Goal: Task Accomplishment & Management: Manage account settings

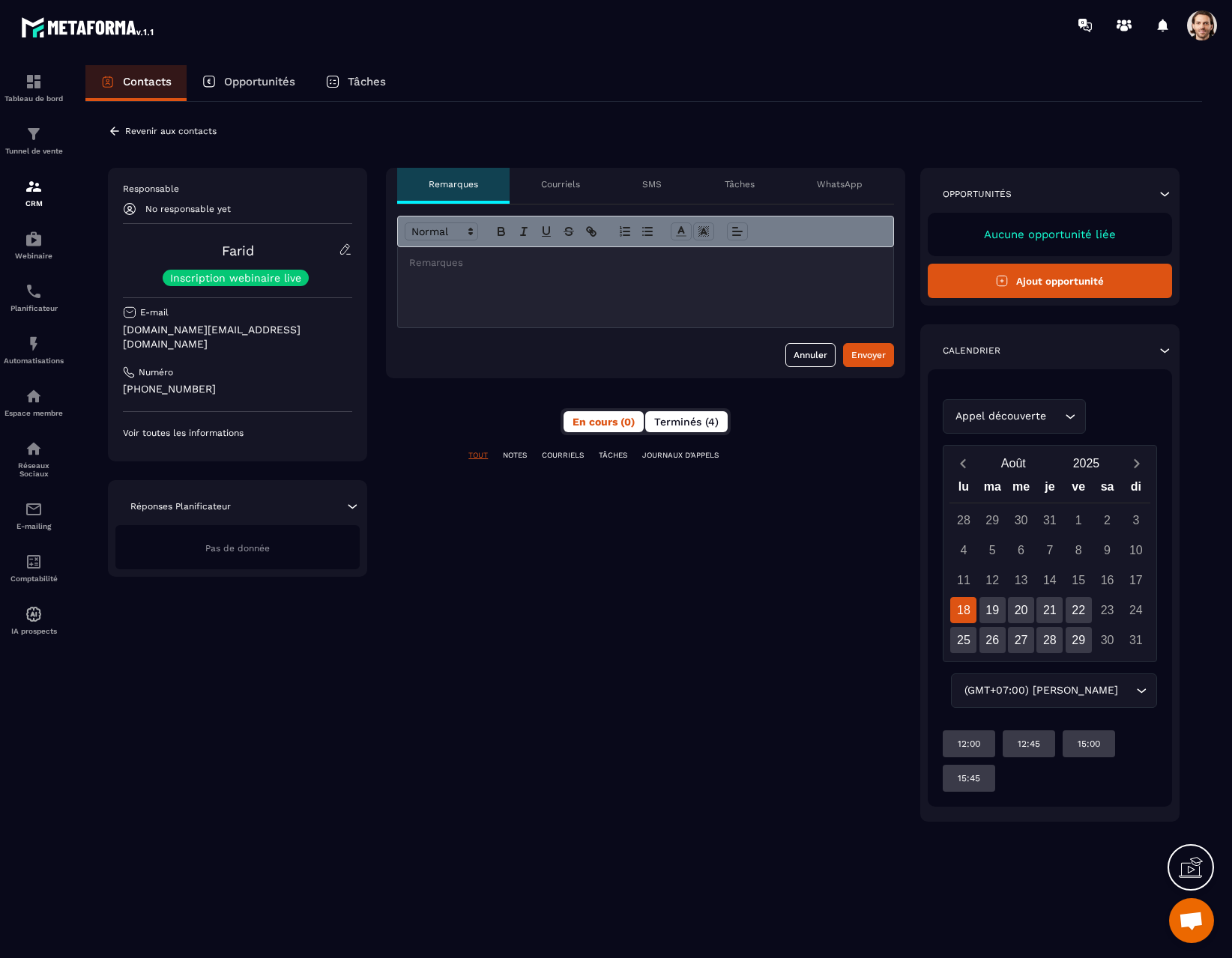
click at [705, 428] on button "Terminés (4)" at bounding box center [686, 422] width 82 height 21
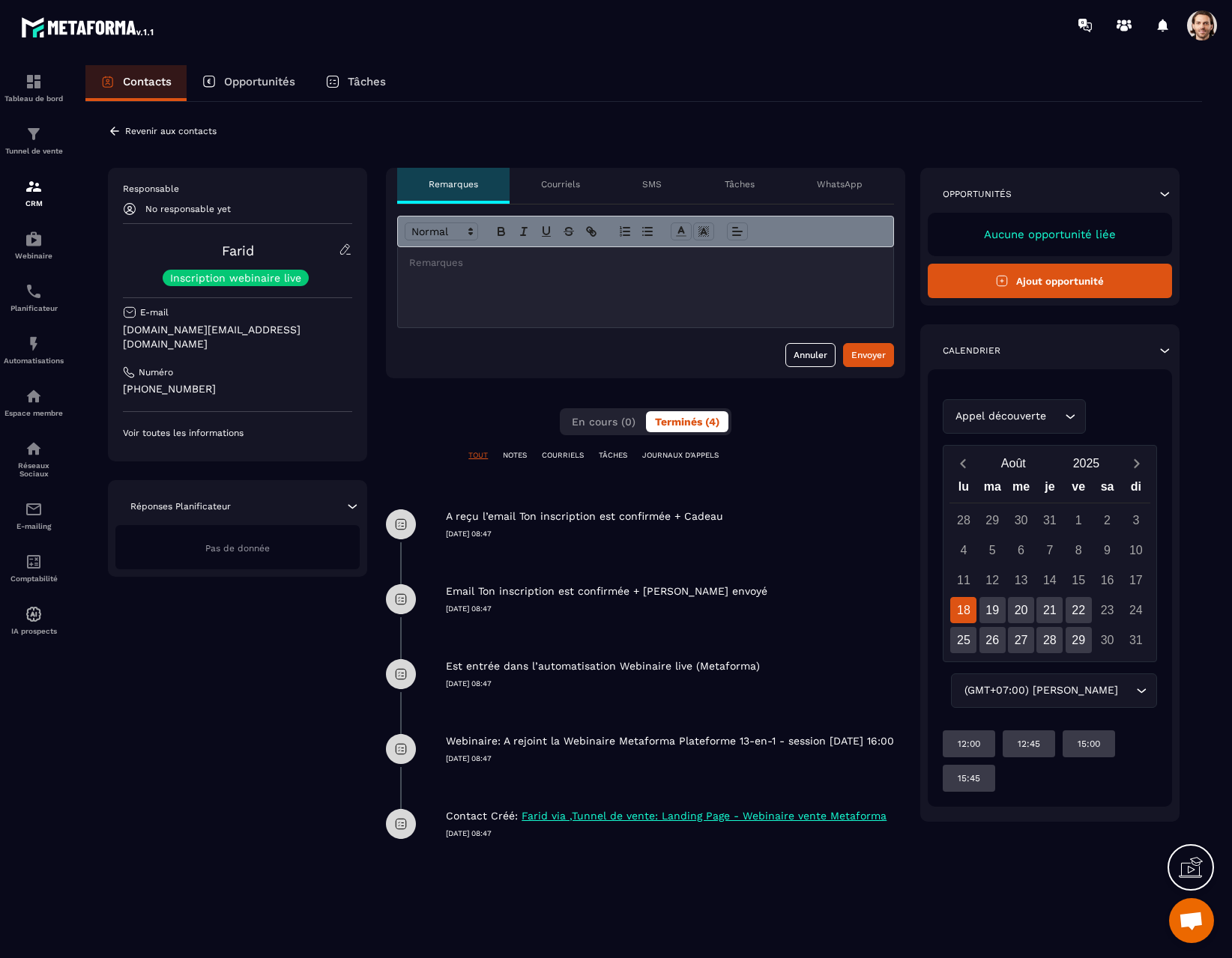
click at [966, 882] on div "**********" at bounding box center [644, 493] width 1116 height 782
click at [40, 200] on div "CRM" at bounding box center [34, 192] width 60 height 30
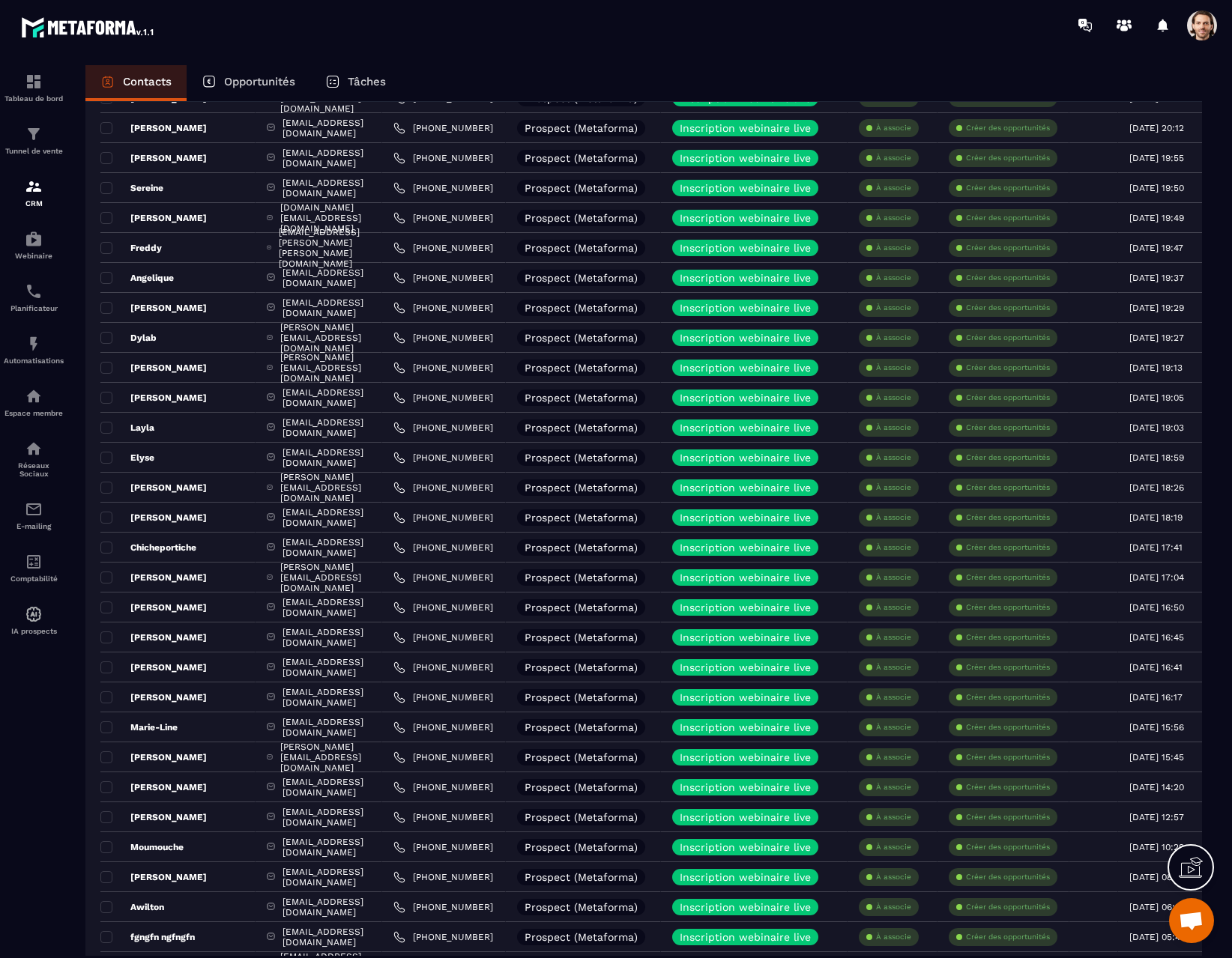
scroll to position [1265, 0]
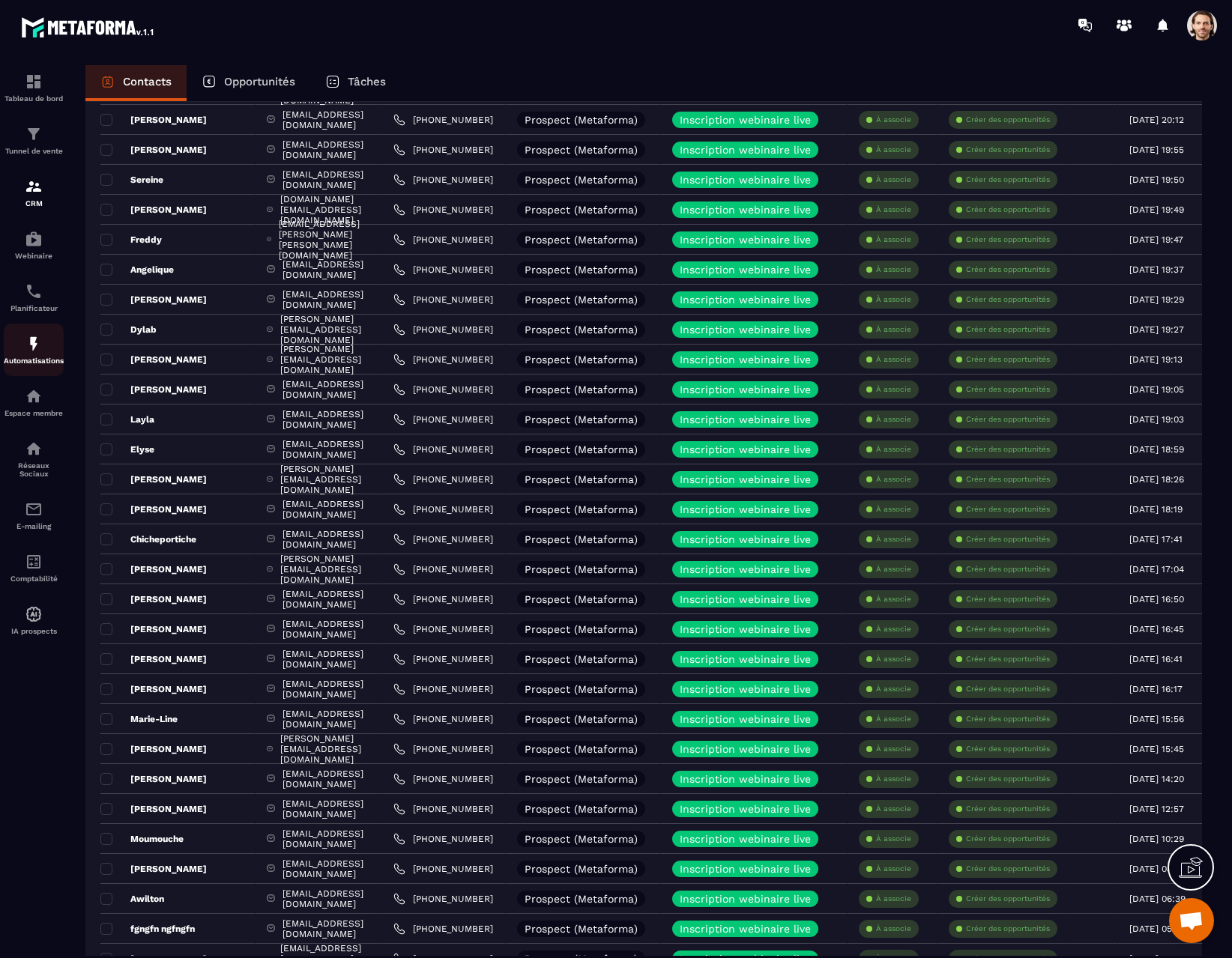
click at [28, 361] on p "Automatisations" at bounding box center [34, 361] width 60 height 8
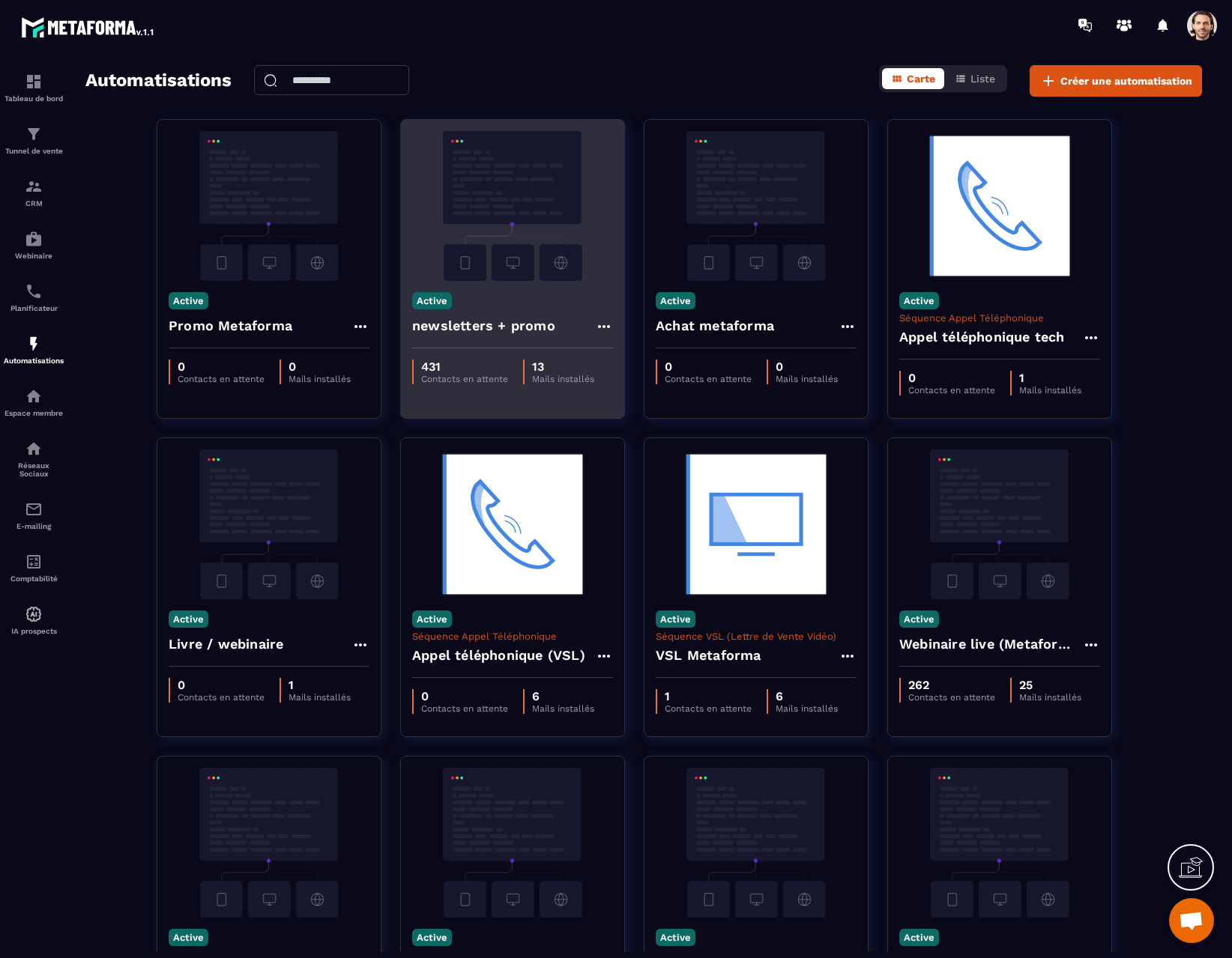
click at [543, 292] on div "Active newsletters + promo" at bounding box center [513, 314] width 223 height 68
click at [494, 323] on h4 "newsletters + promo" at bounding box center [484, 326] width 143 height 21
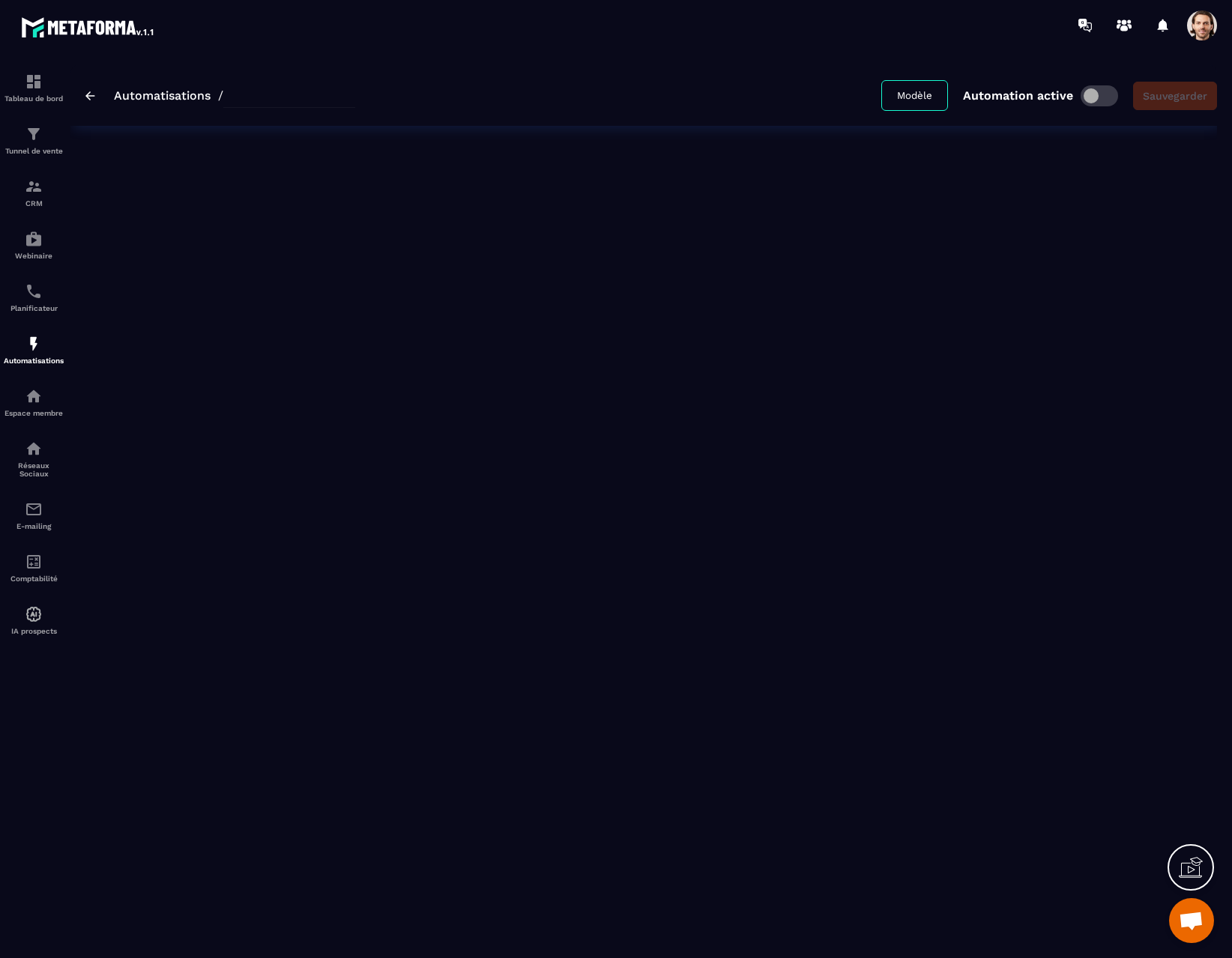
type input "**********"
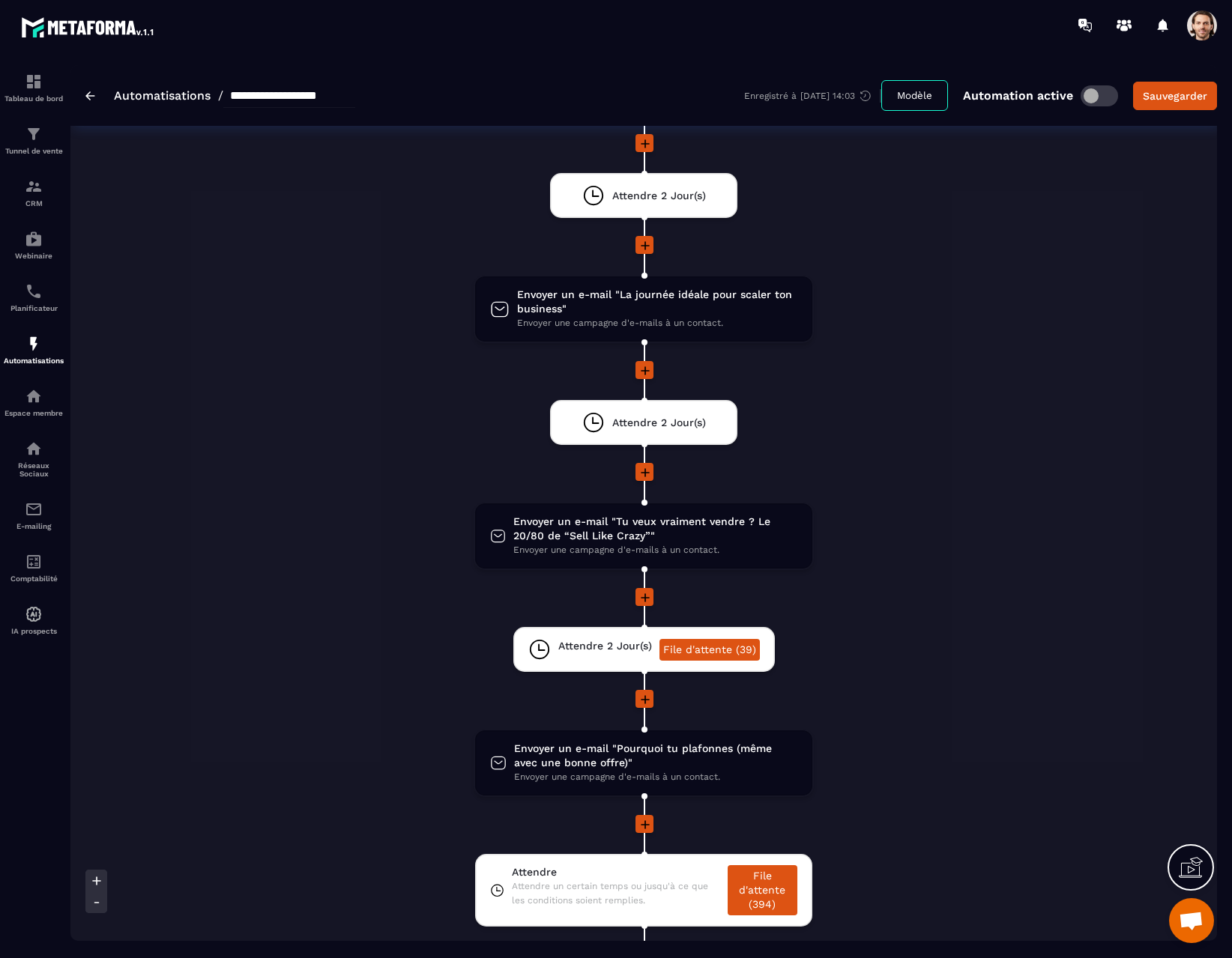
scroll to position [934, 0]
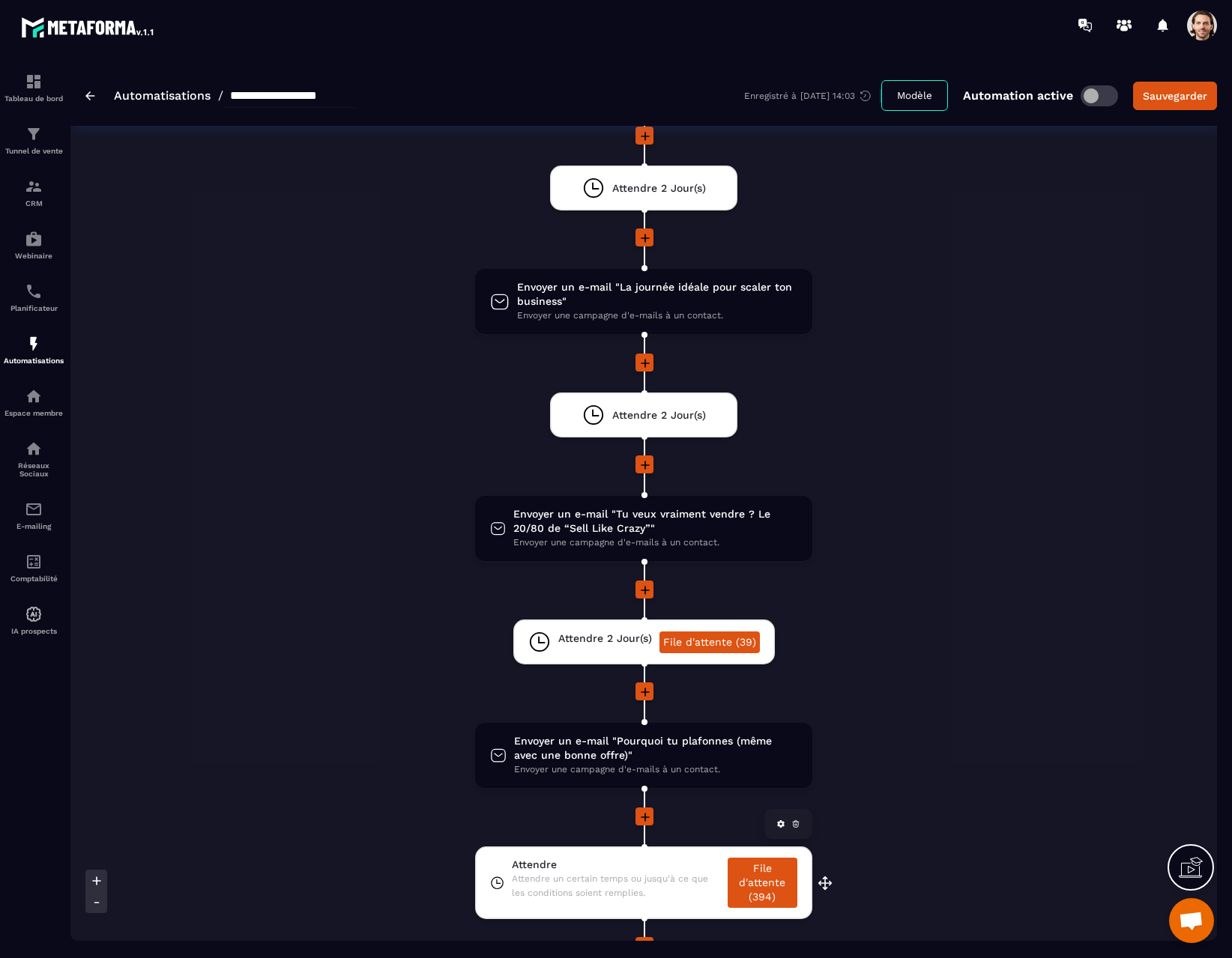
click at [680, 871] on span "Attendre" at bounding box center [616, 864] width 209 height 14
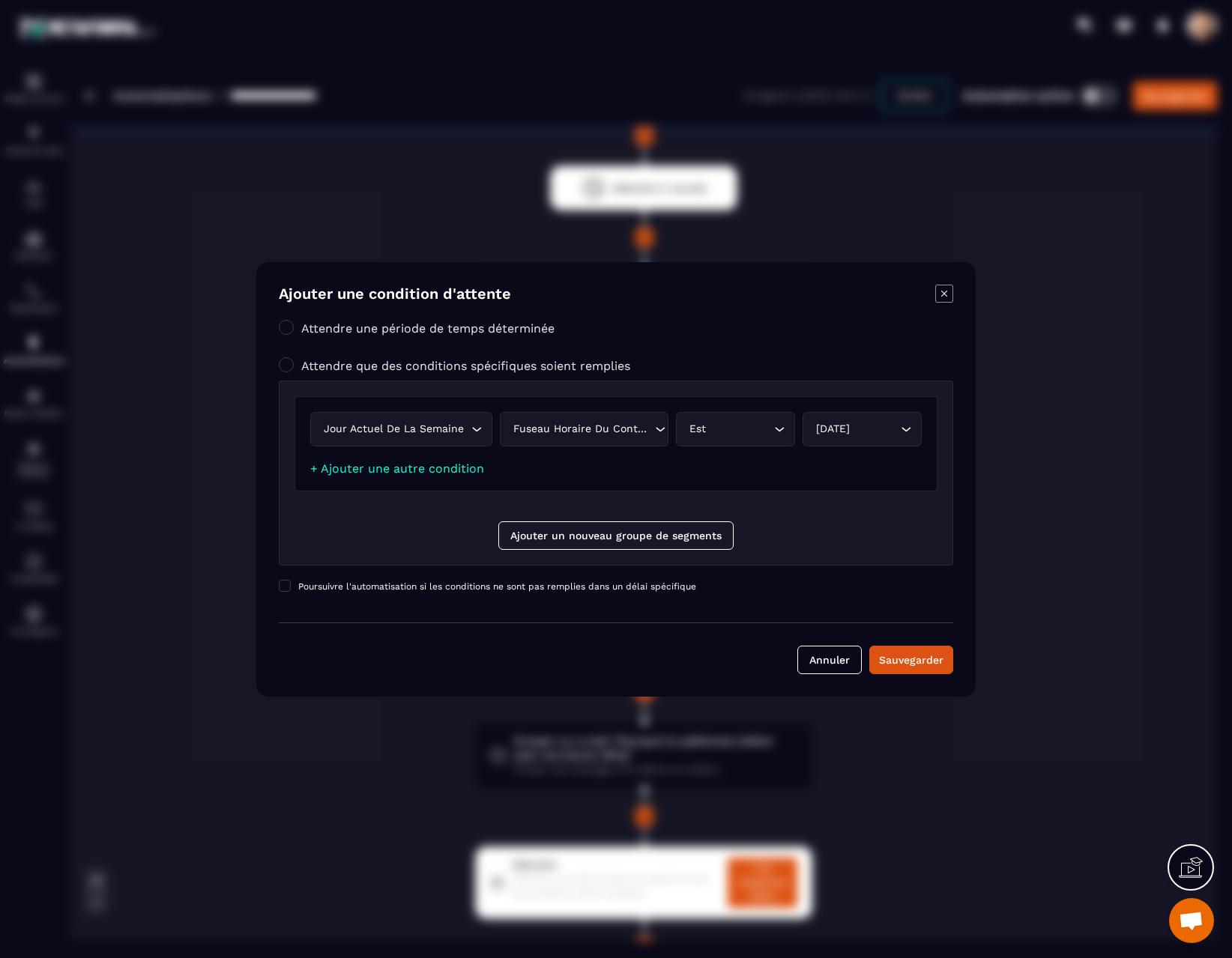
click at [946, 298] on icon "Modal window" at bounding box center [944, 294] width 18 height 18
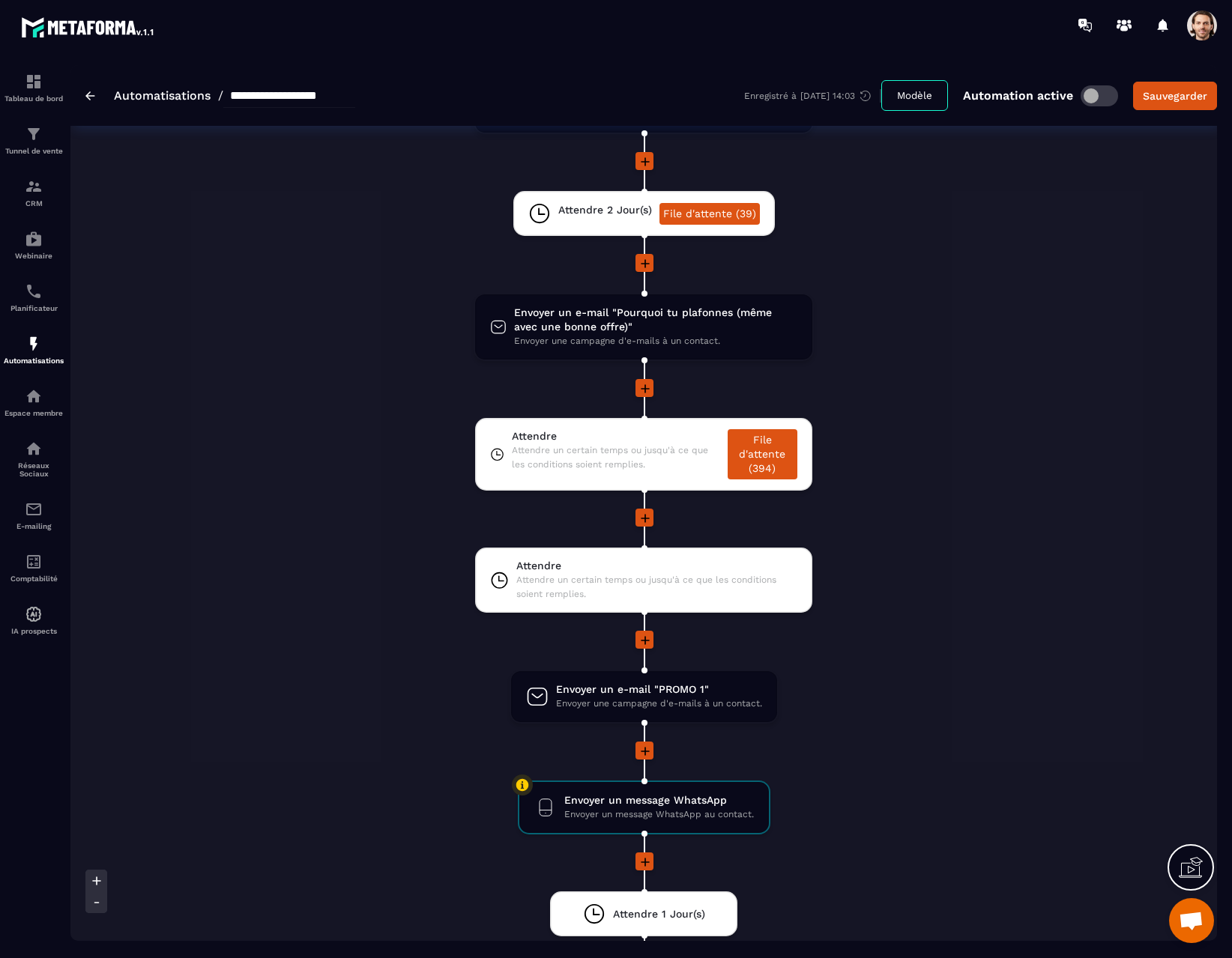
scroll to position [1343, 0]
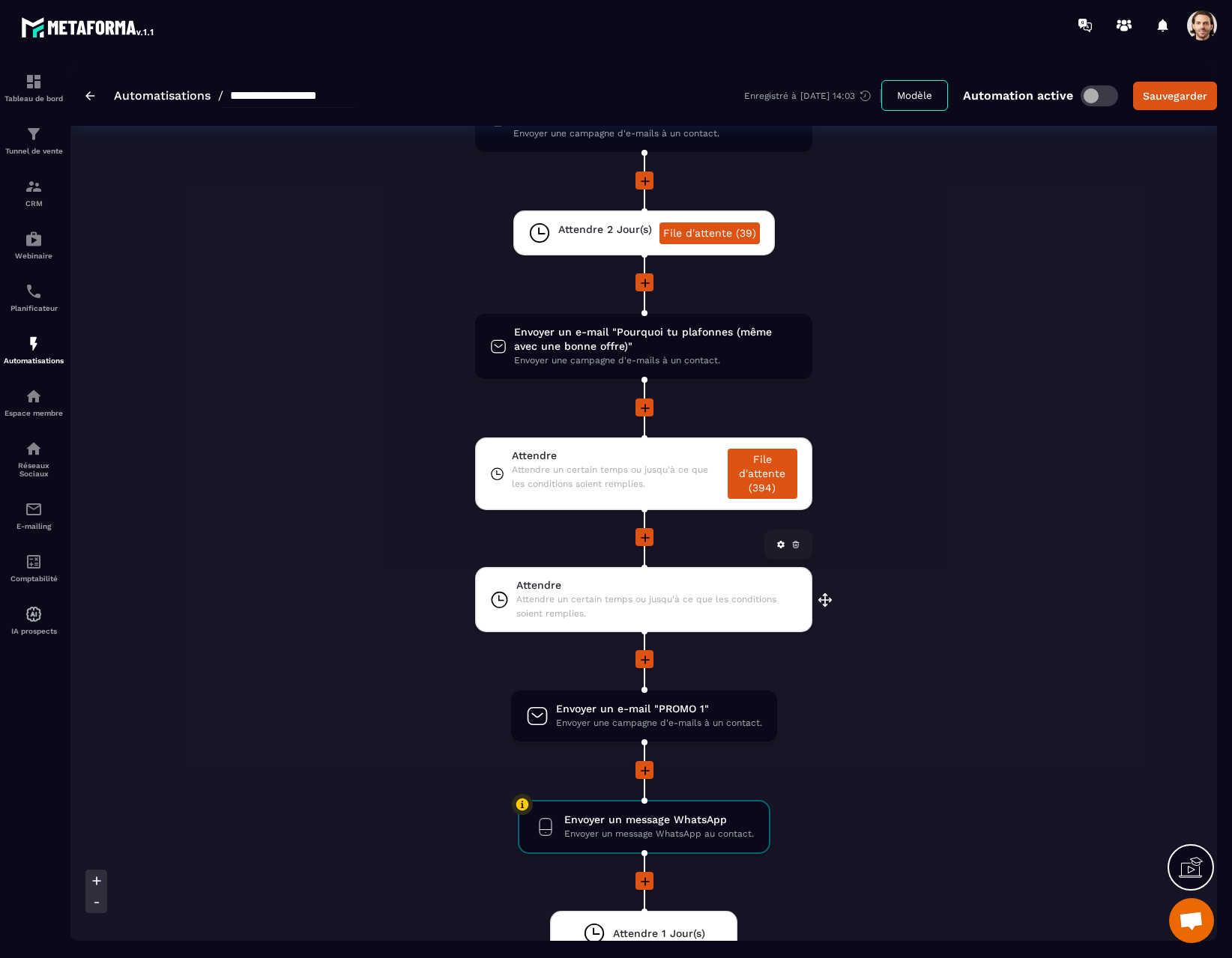
click at [658, 596] on span "Attendre un certain temps ou jusqu'à ce que les conditions soient remplies." at bounding box center [657, 607] width 281 height 29
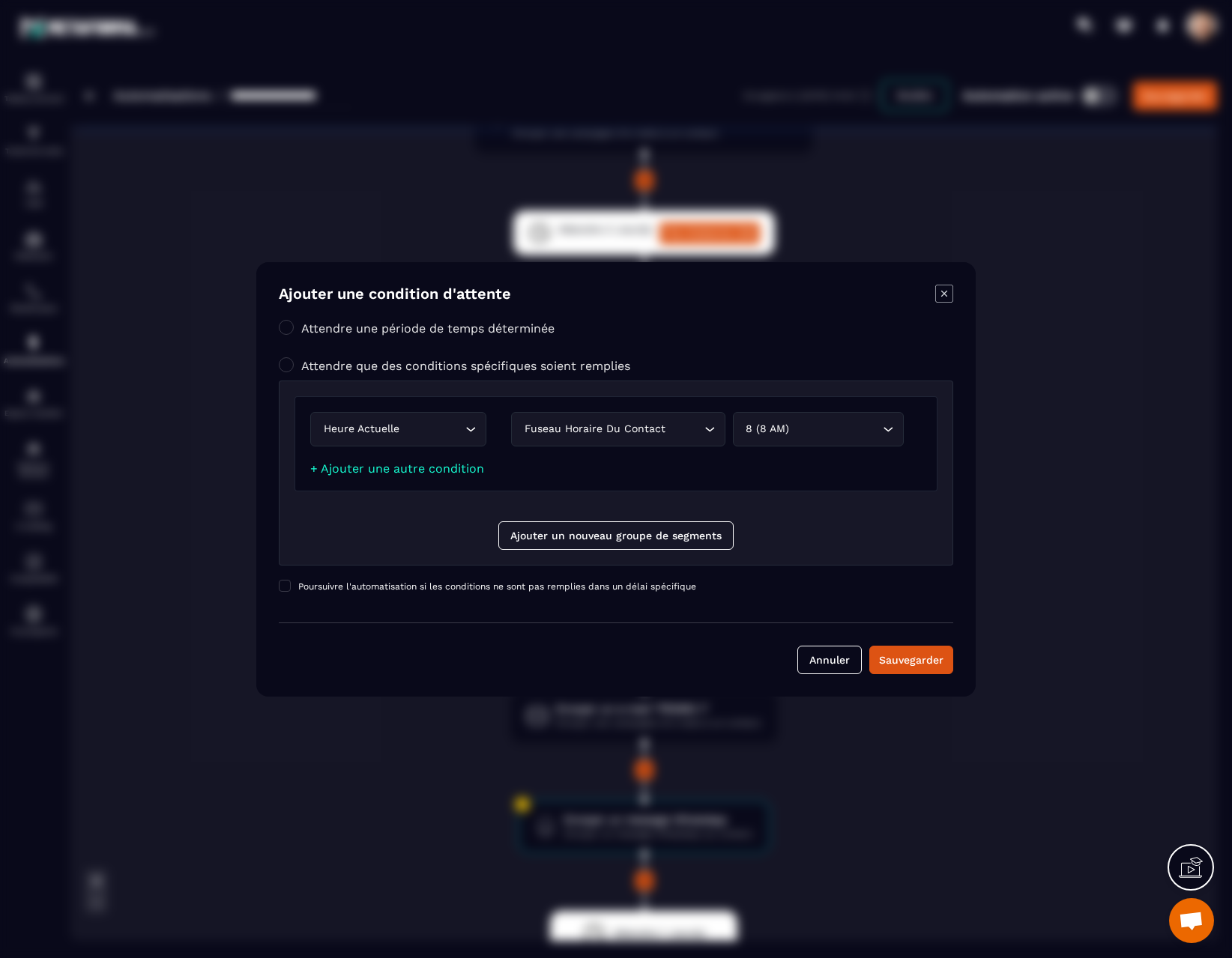
click at [944, 297] on icon "Modal window" at bounding box center [944, 294] width 18 height 18
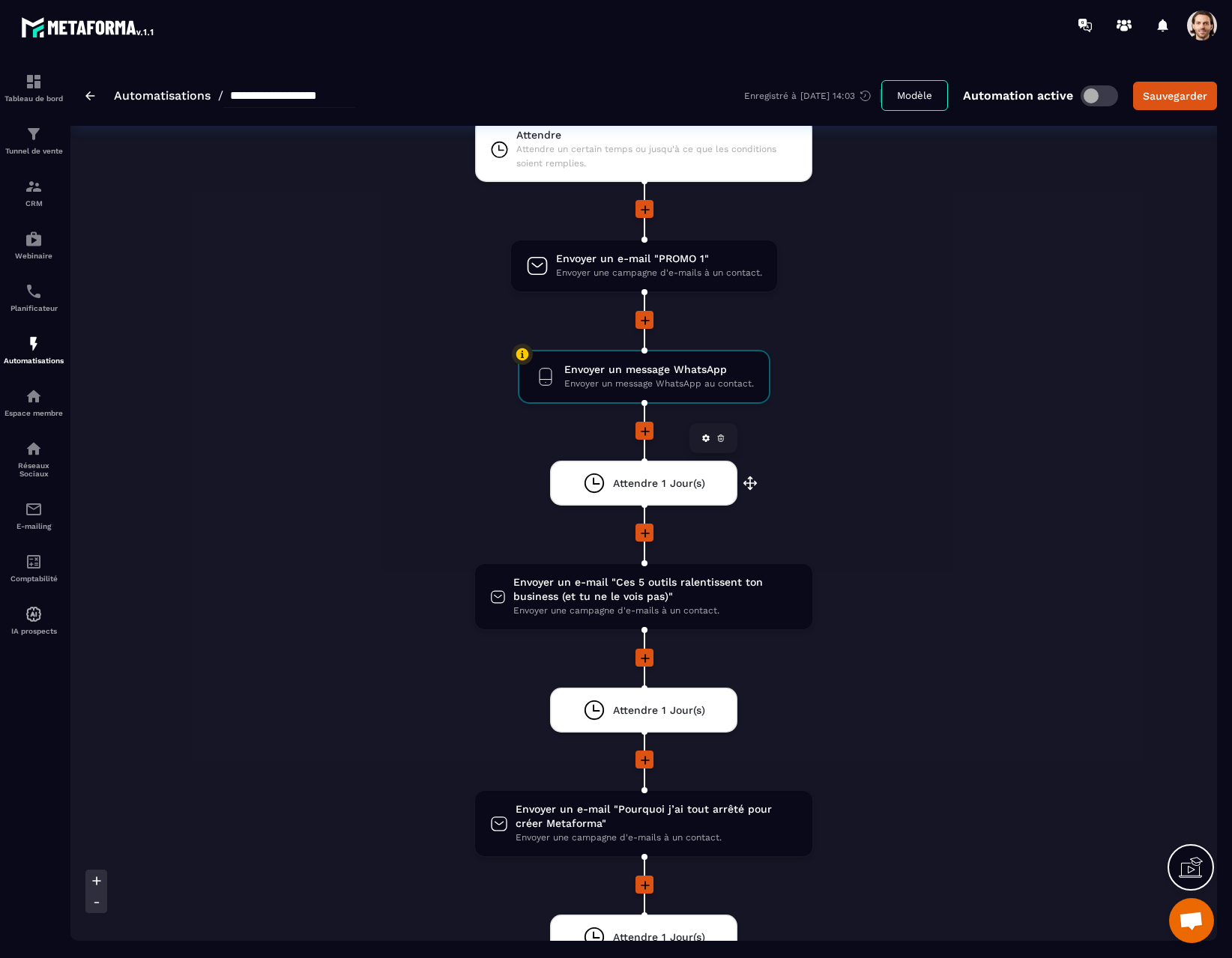
scroll to position [1832, 0]
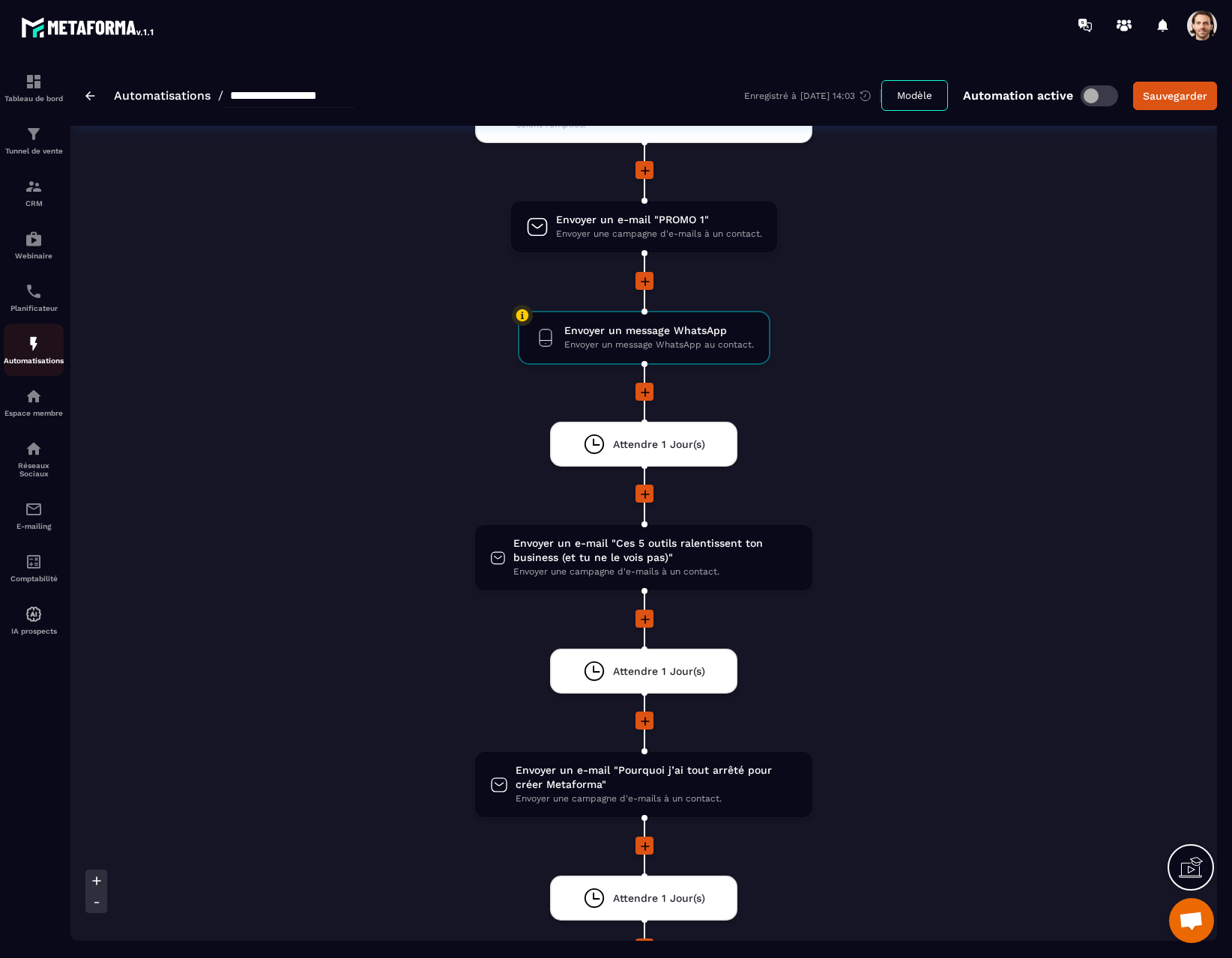
click at [32, 342] on img at bounding box center [33, 344] width 18 height 18
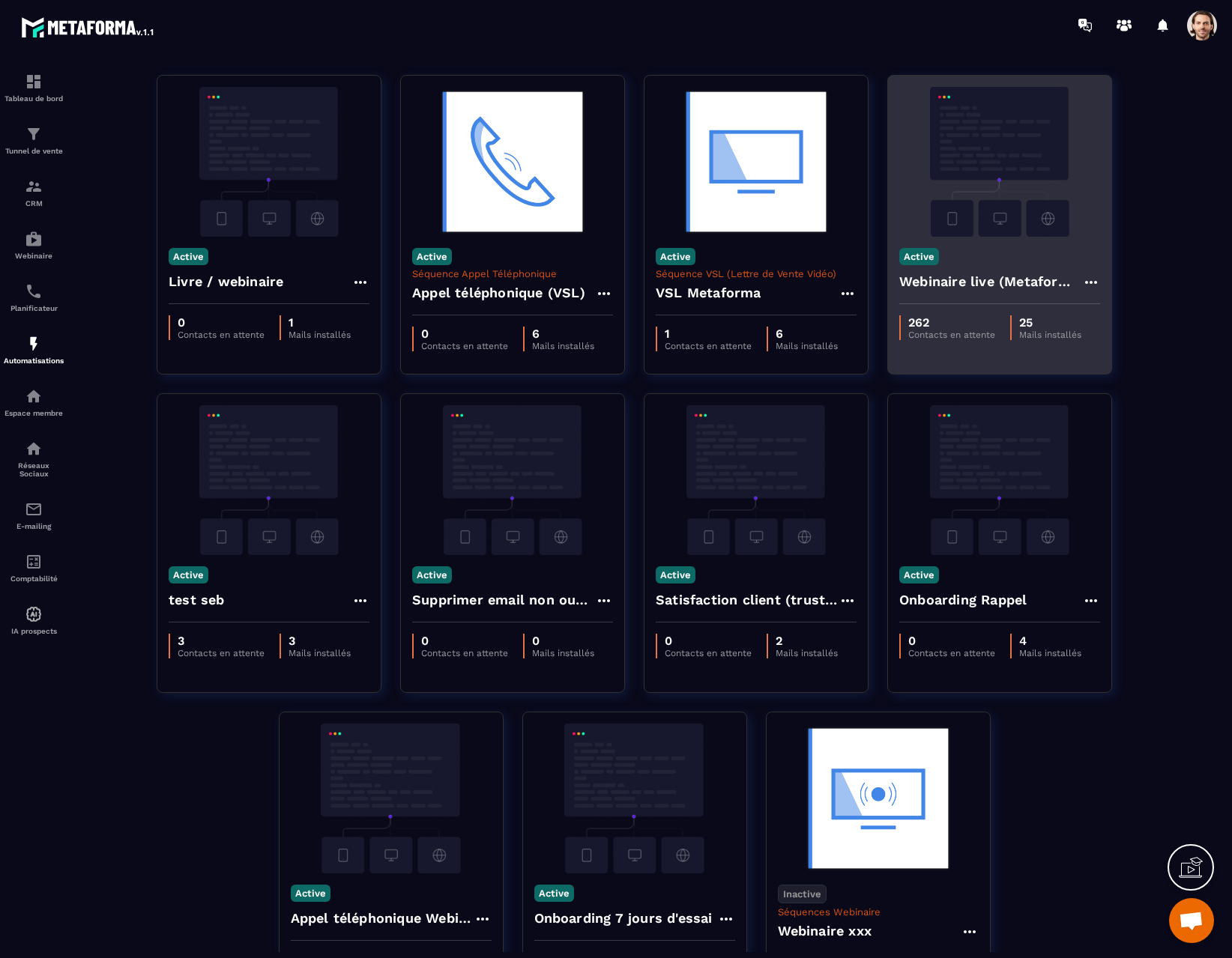
scroll to position [366, 0]
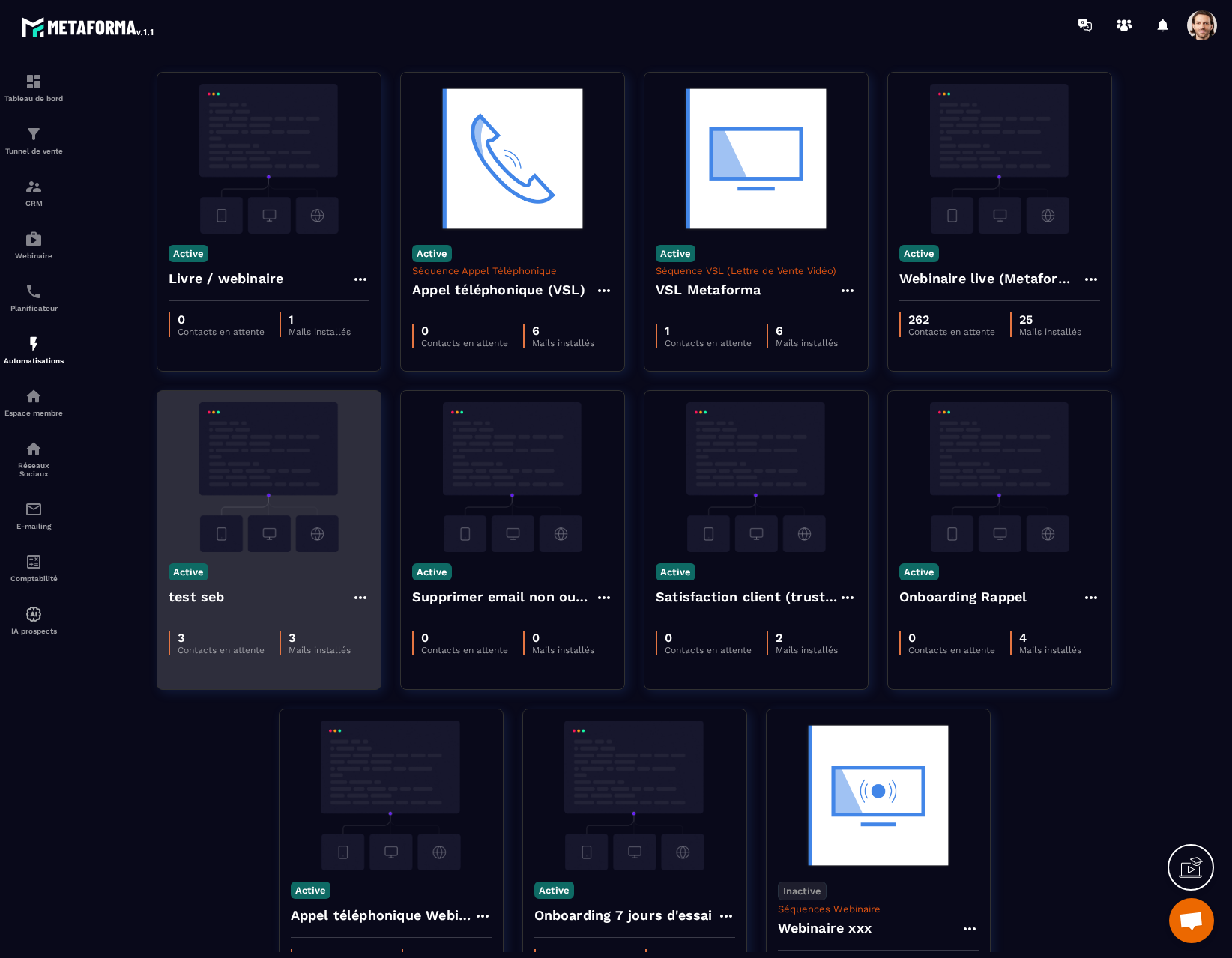
click at [266, 587] on div "test seb" at bounding box center [269, 602] width 201 height 36
click at [253, 521] on img at bounding box center [269, 477] width 201 height 150
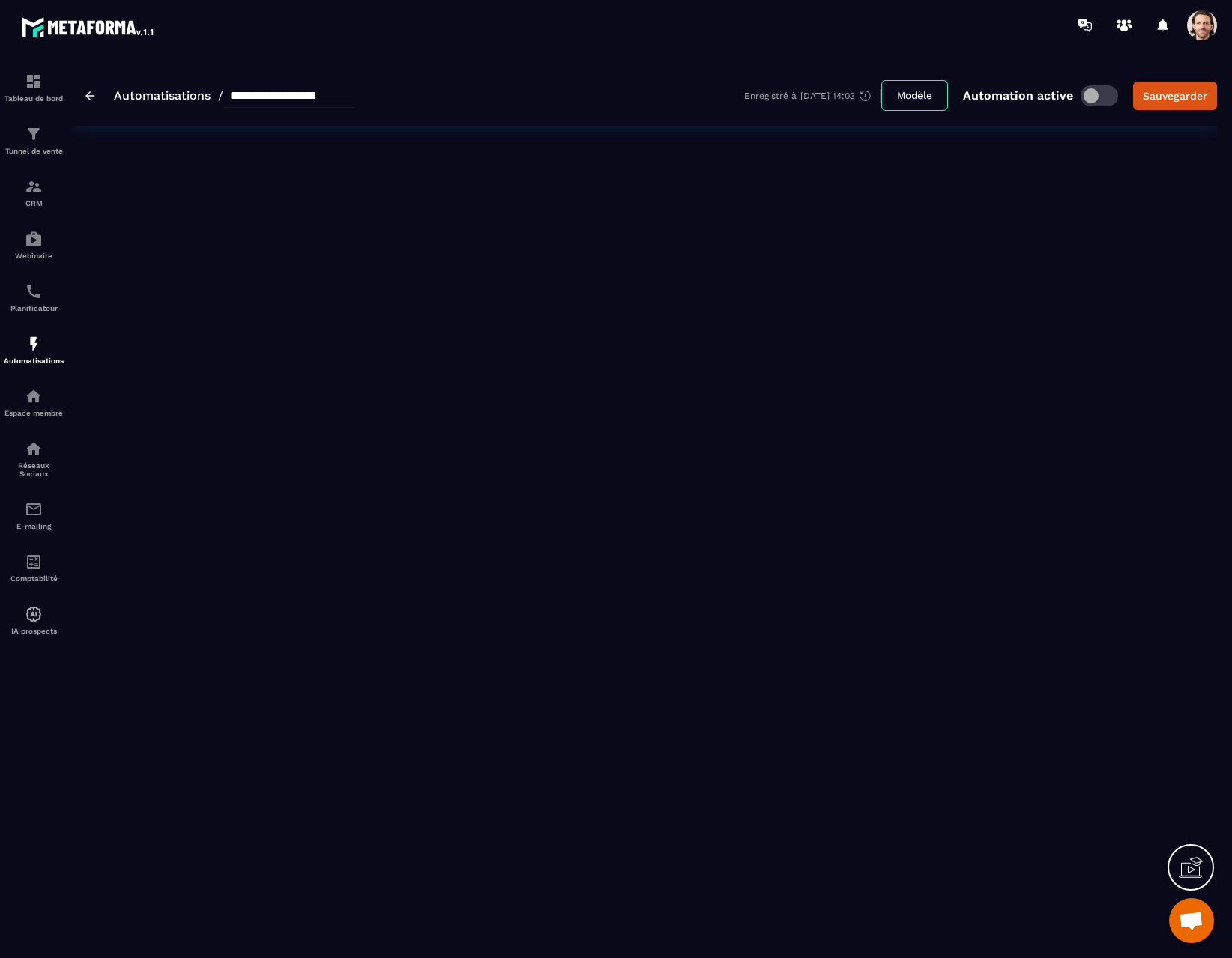
type input "********"
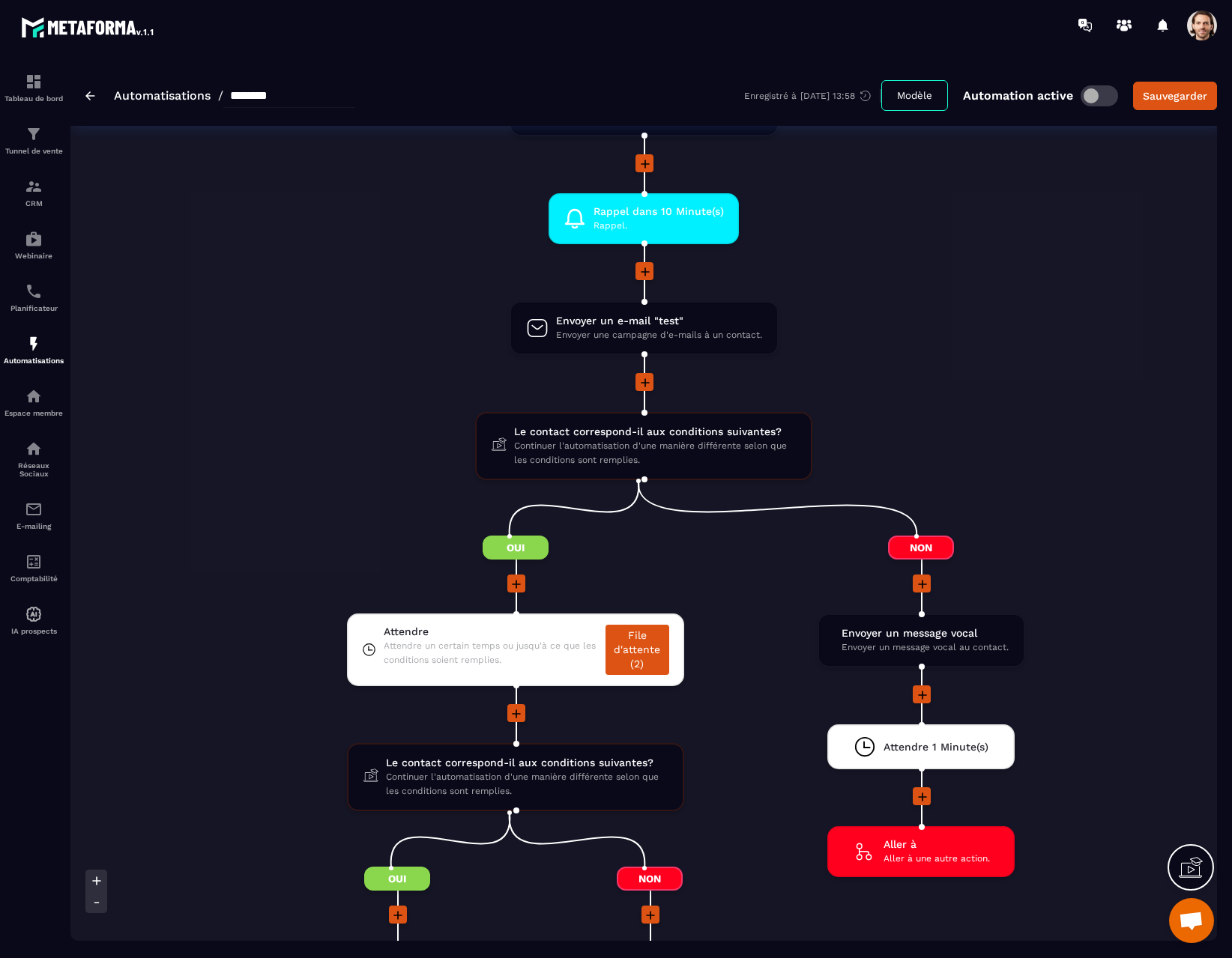
scroll to position [1349, 0]
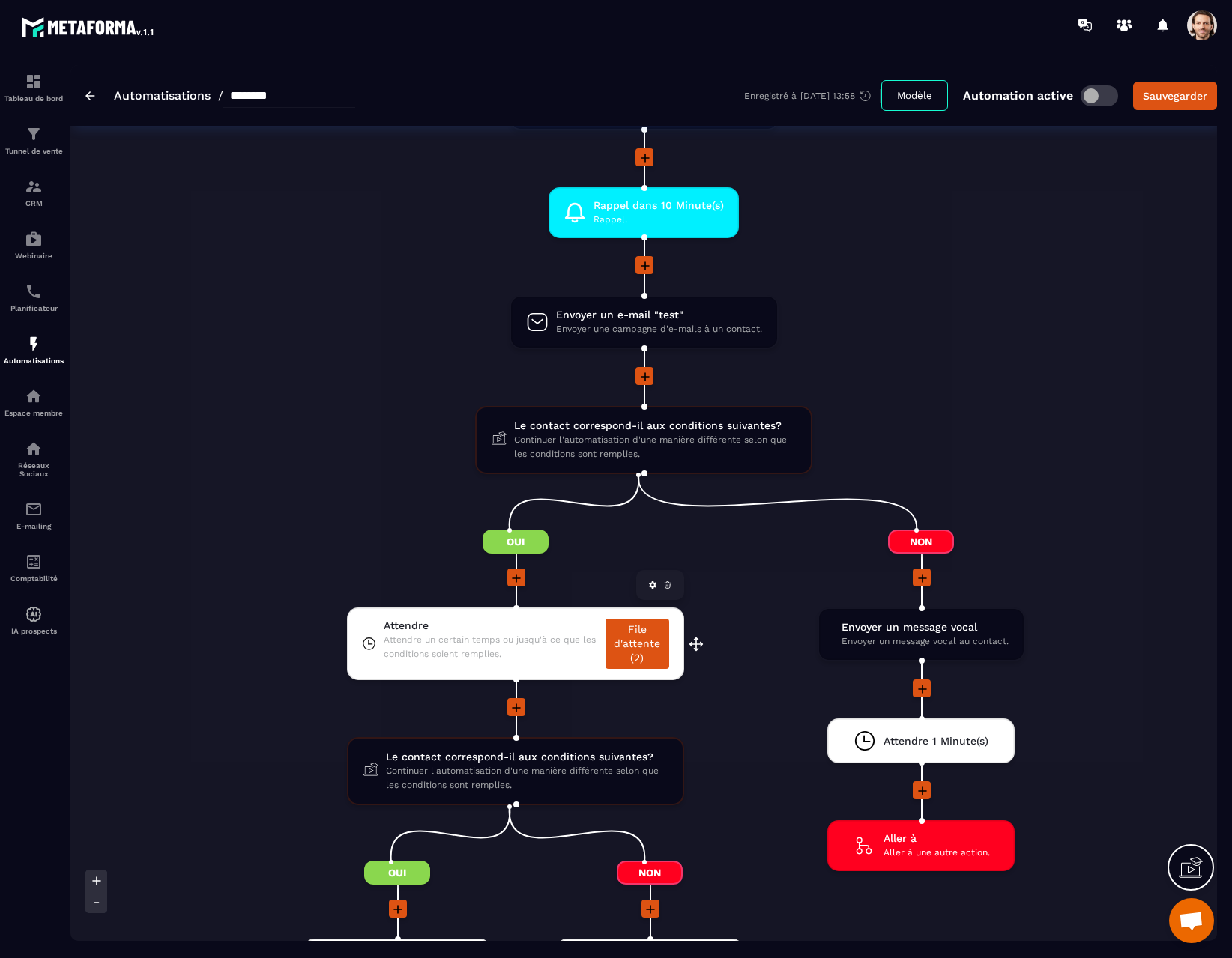
click at [518, 650] on span "Attendre un certain temps ou jusqu'à ce que les conditions soient remplies." at bounding box center [491, 647] width 214 height 29
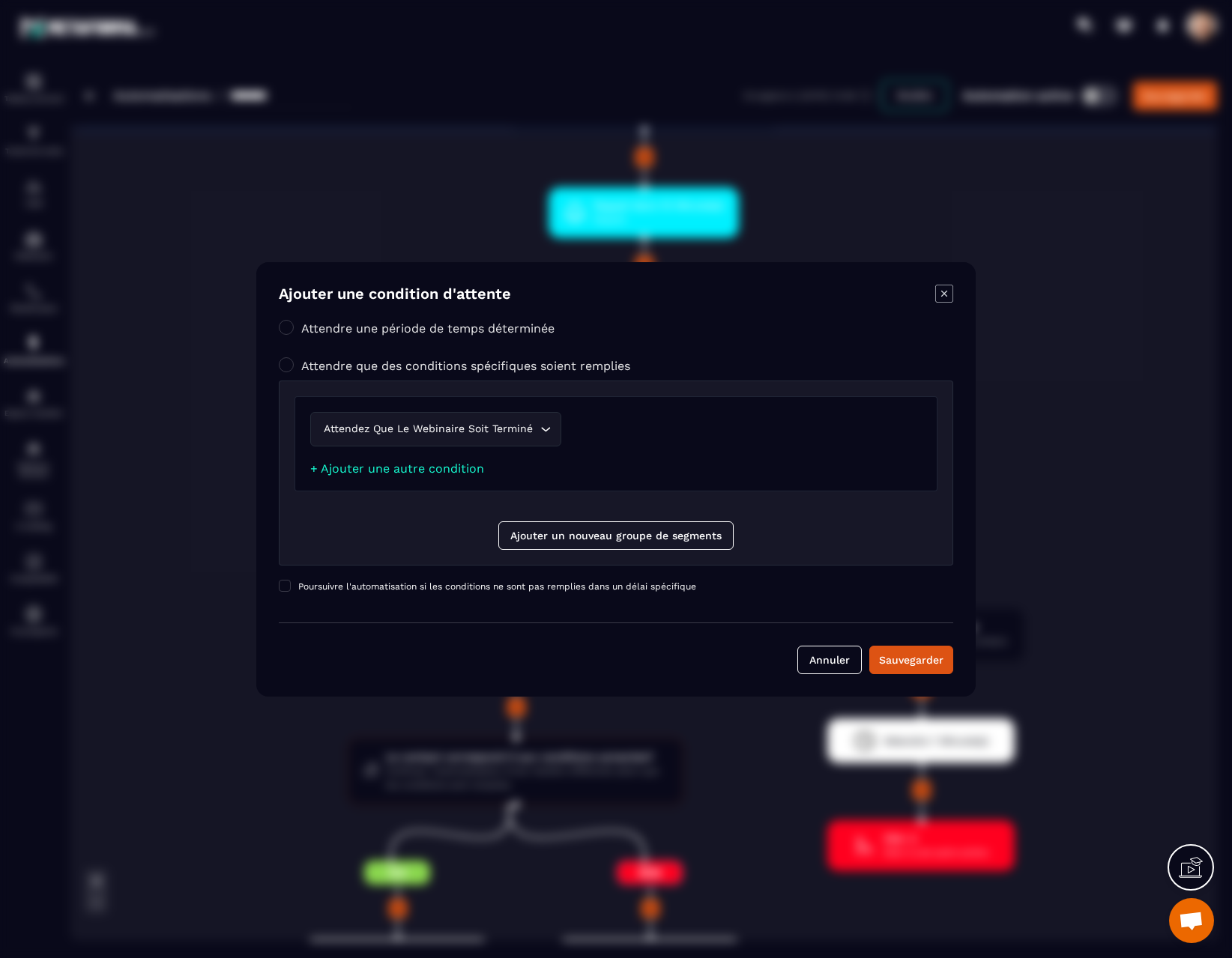
click at [949, 291] on icon "Modal window" at bounding box center [944, 294] width 18 height 18
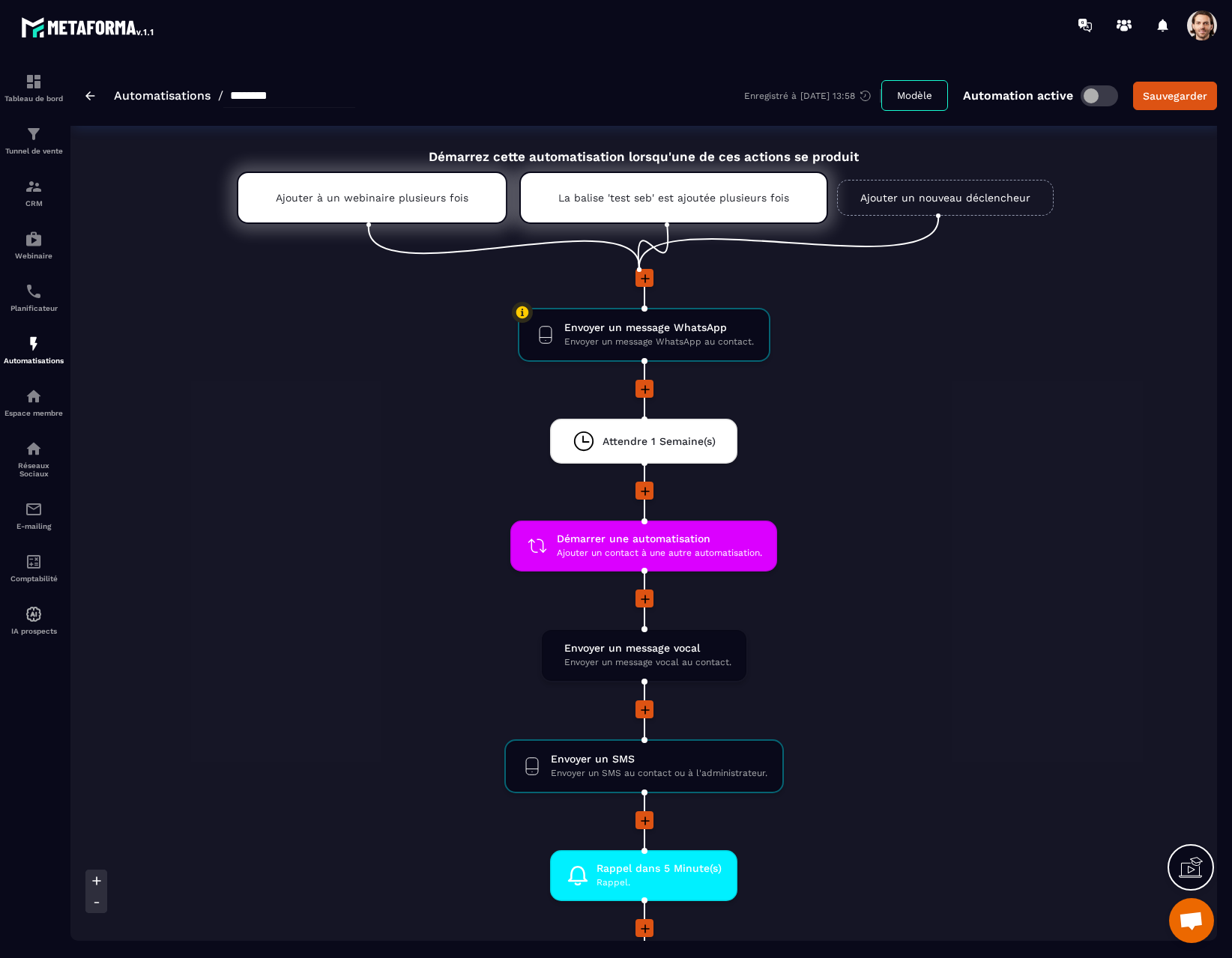
scroll to position [0, 0]
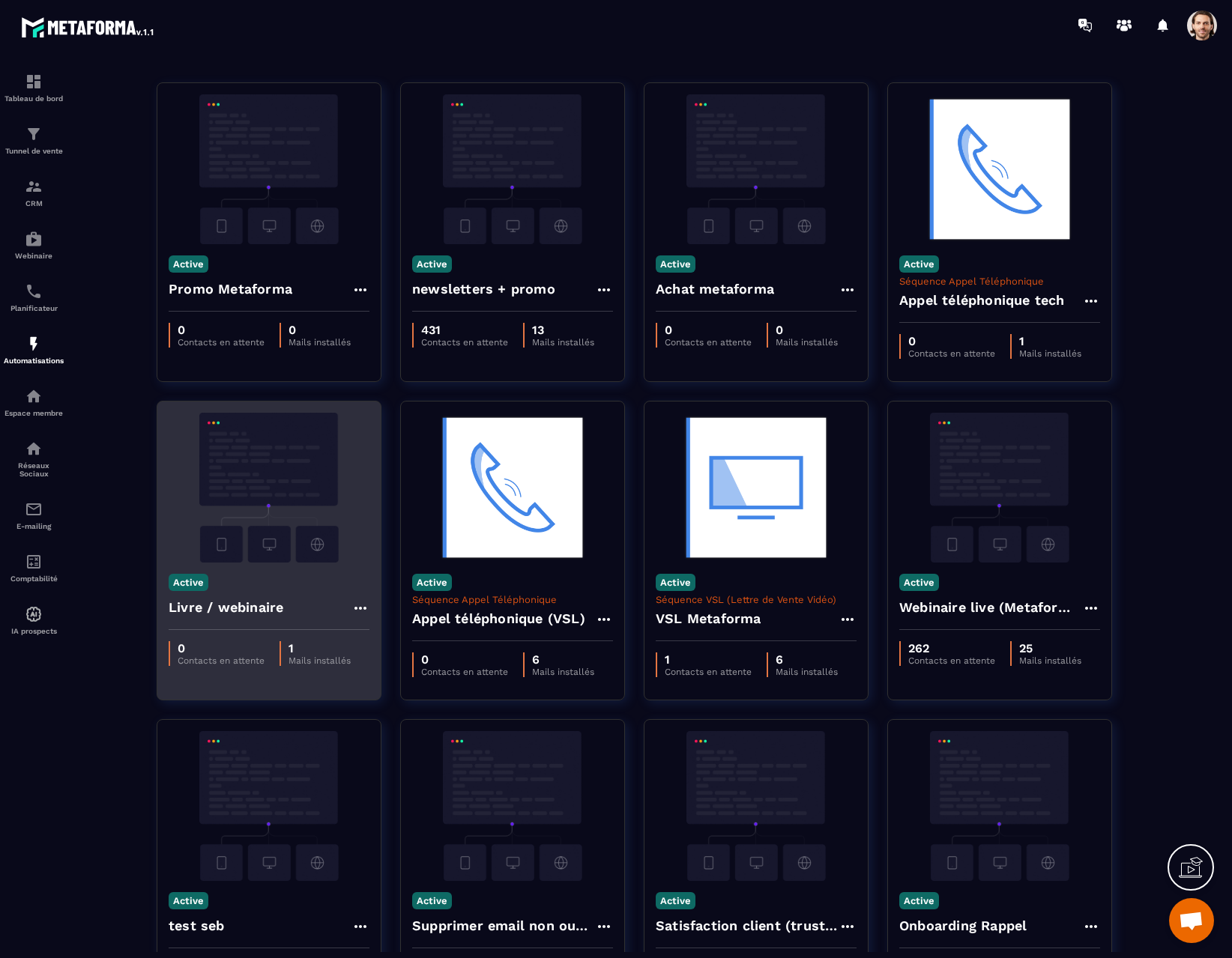
scroll to position [34, 0]
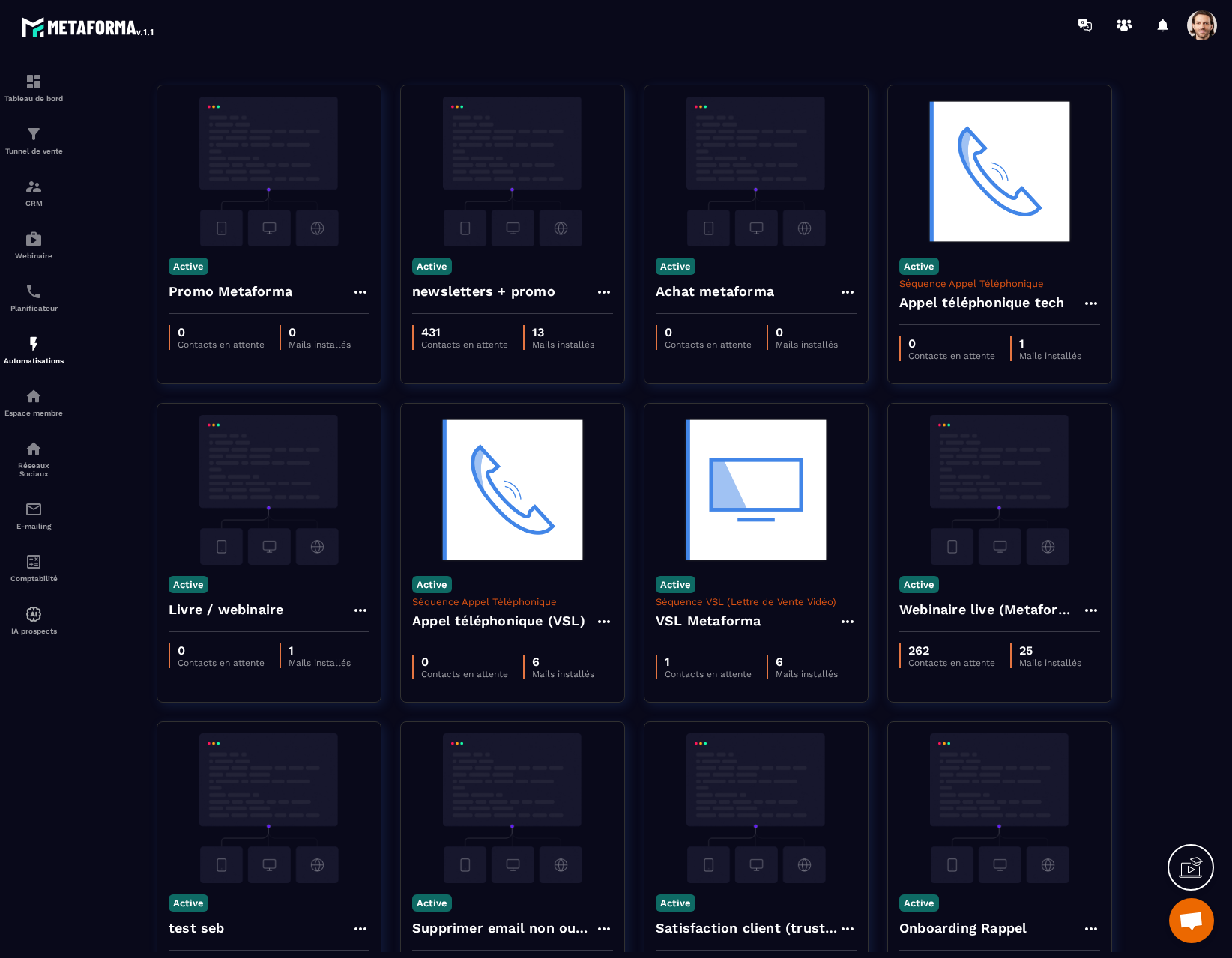
click at [1194, 34] on span at bounding box center [1202, 25] width 30 height 30
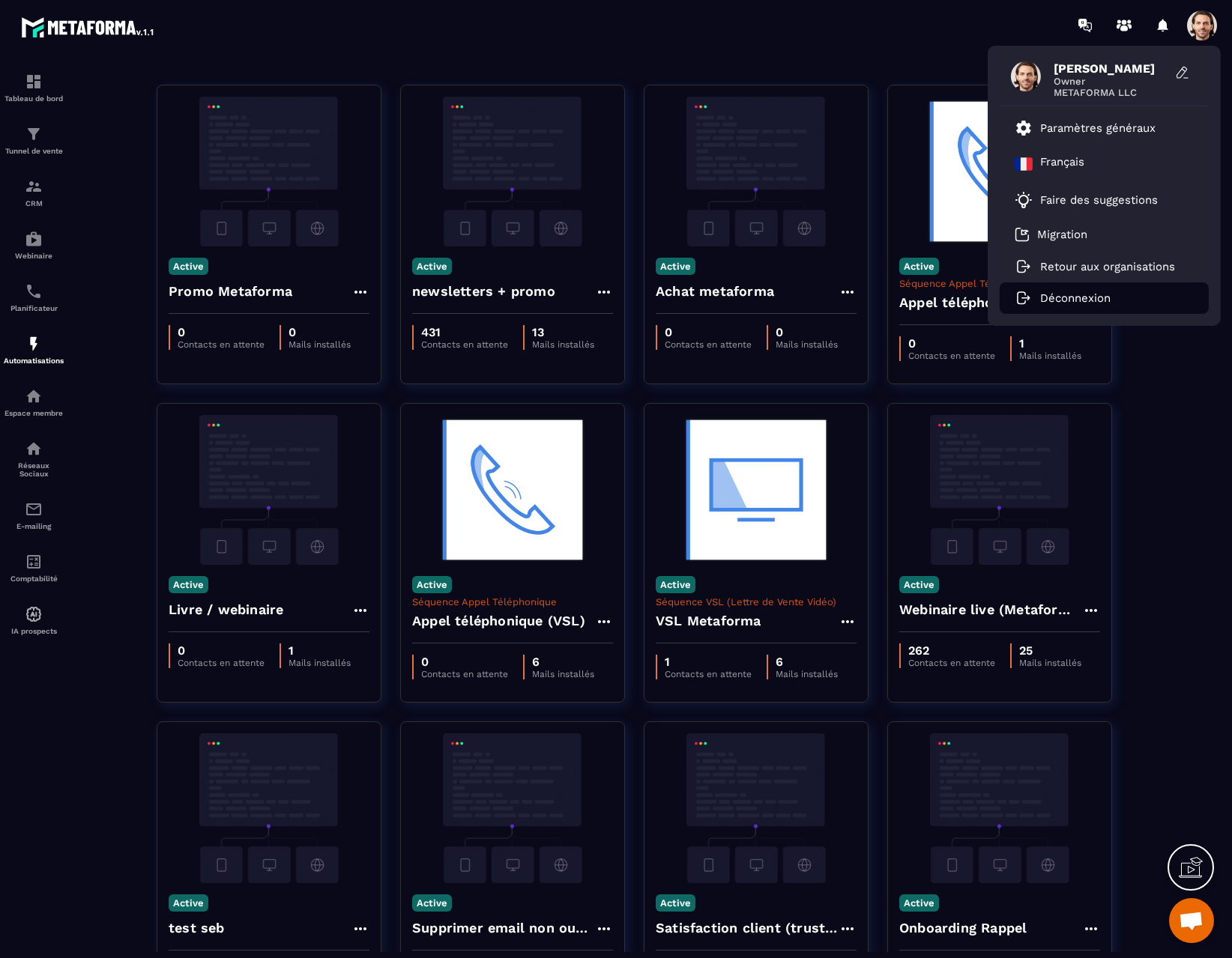
click at [1078, 304] on p "Déconnexion" at bounding box center [1076, 298] width 70 height 14
